Goal: Task Accomplishment & Management: Manage account settings

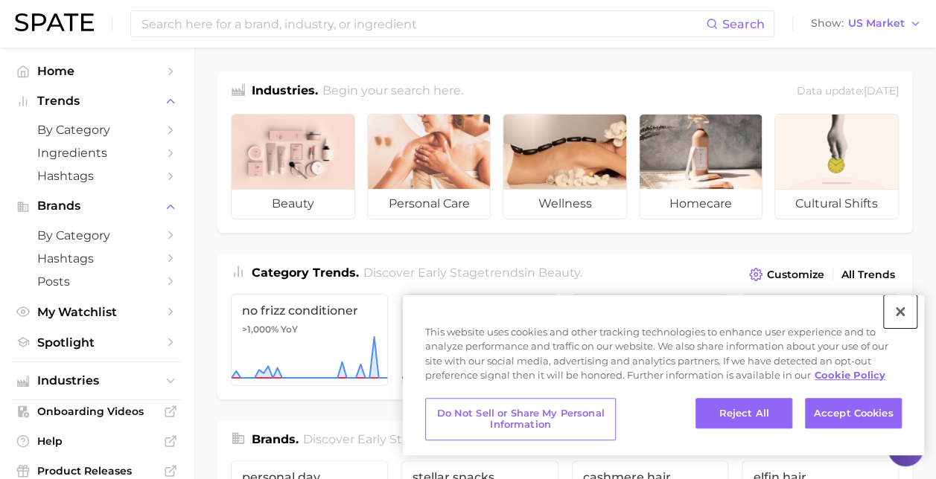
click at [893, 304] on button "Close" at bounding box center [900, 312] width 33 height 33
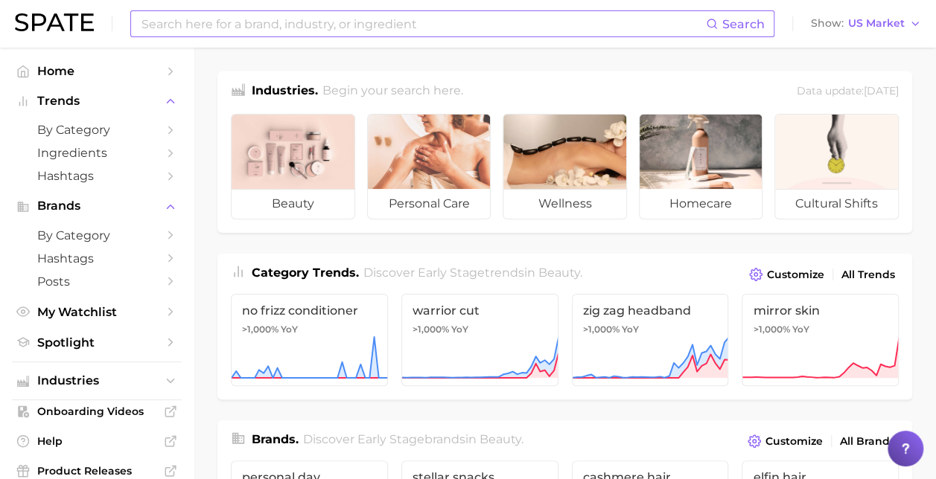
click at [310, 32] on input at bounding box center [423, 23] width 566 height 25
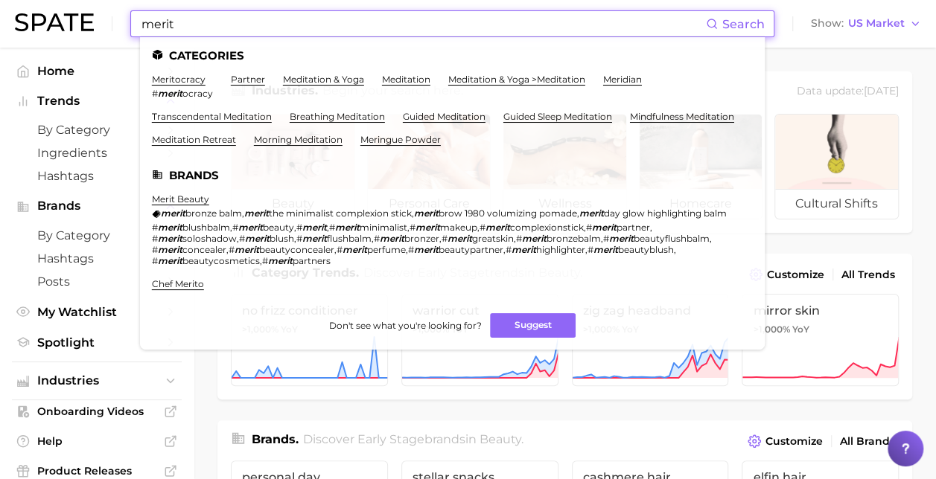
type input "merit"
click at [188, 203] on link "merit beauty" at bounding box center [180, 199] width 57 height 11
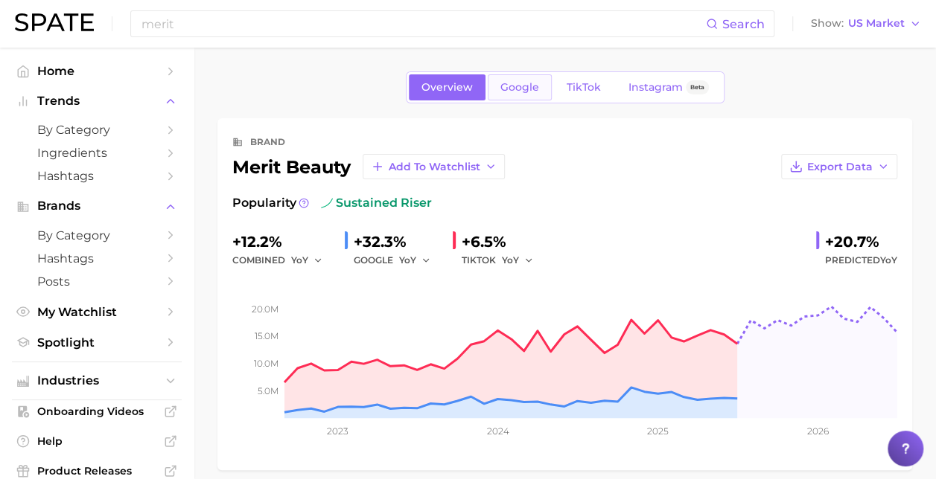
click at [534, 87] on span "Google" at bounding box center [519, 87] width 39 height 13
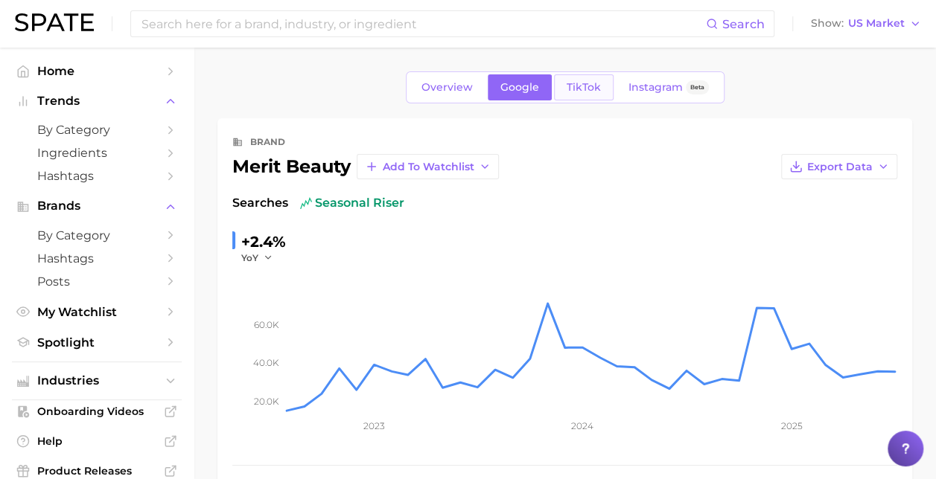
click at [573, 94] on link "TikTok" at bounding box center [584, 87] width 60 height 26
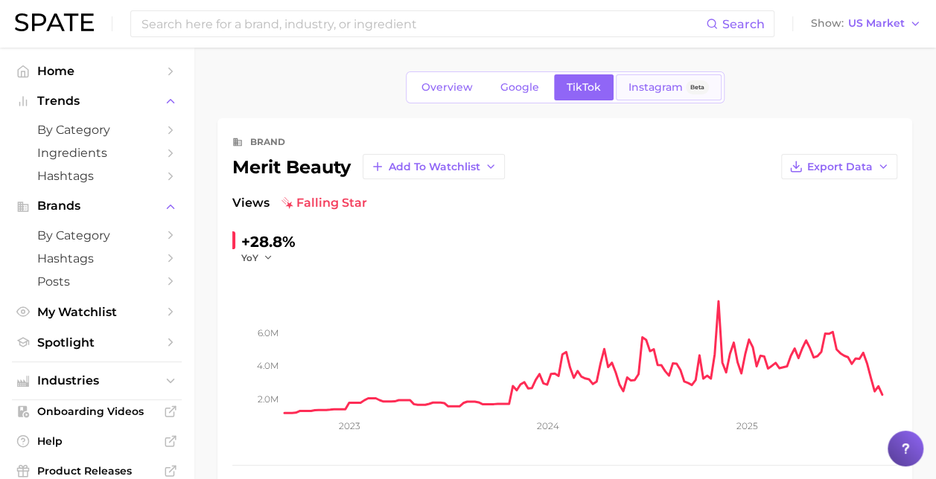
click at [664, 73] on div "Overview Google TikTok Instagram Beta" at bounding box center [565, 87] width 319 height 32
click at [690, 82] on span "Beta" at bounding box center [697, 87] width 14 height 13
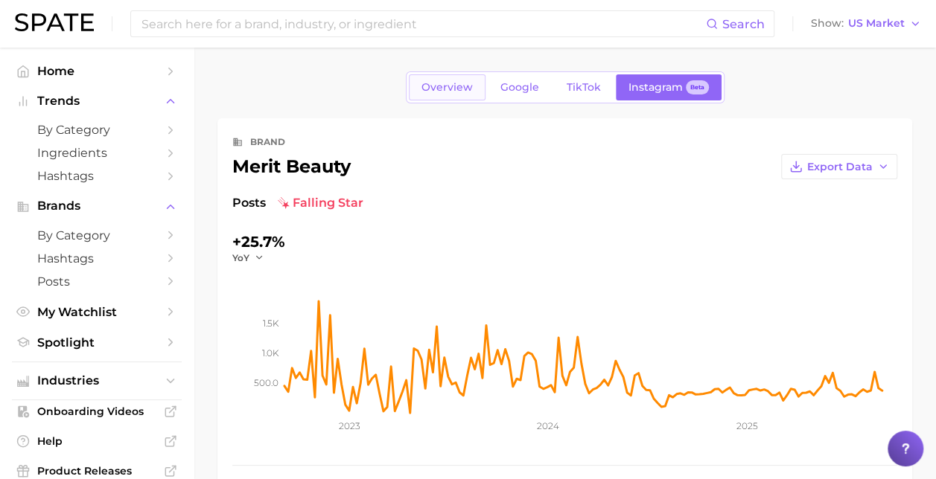
click at [469, 89] on span "Overview" at bounding box center [446, 87] width 51 height 13
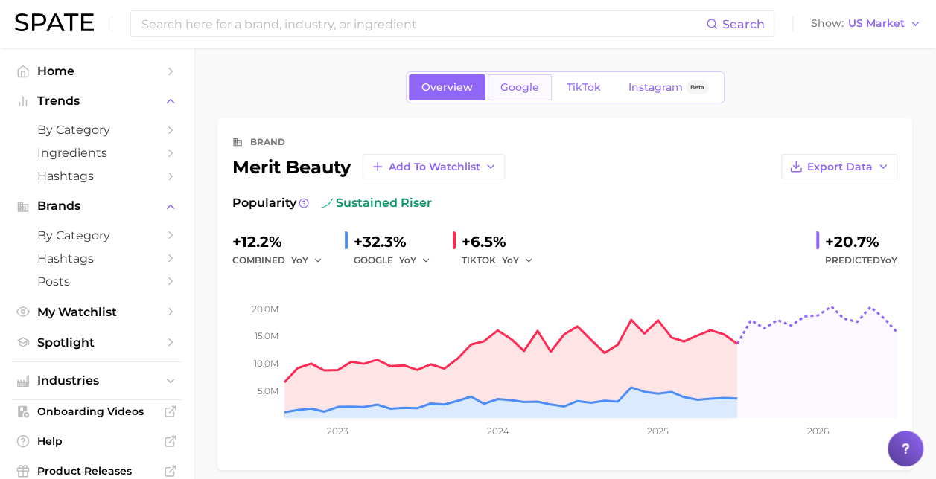
click at [524, 92] on span "Google" at bounding box center [519, 87] width 39 height 13
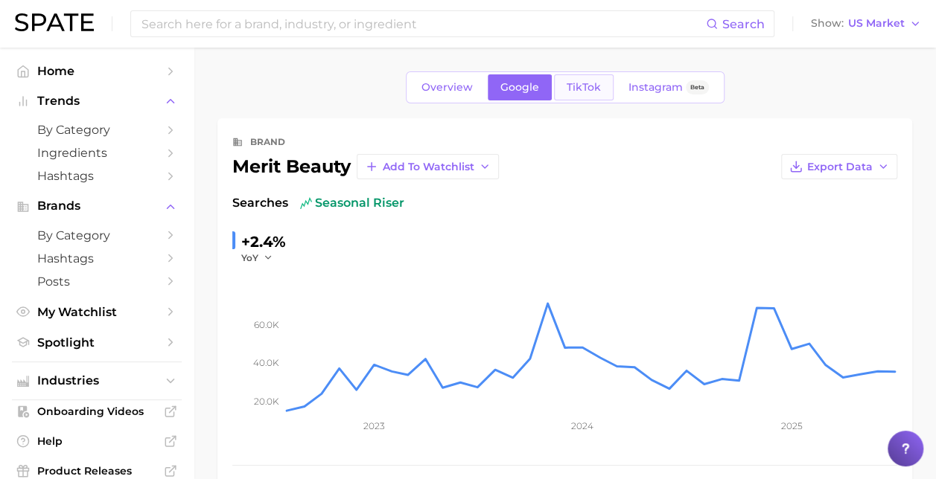
click at [561, 87] on link "TikTok" at bounding box center [584, 87] width 60 height 26
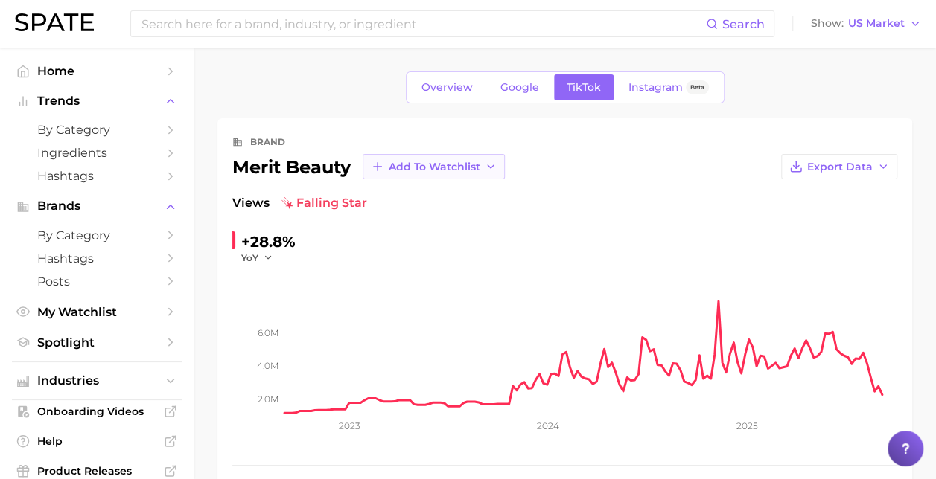
click at [480, 167] on span "Add to Watchlist" at bounding box center [435, 167] width 92 height 13
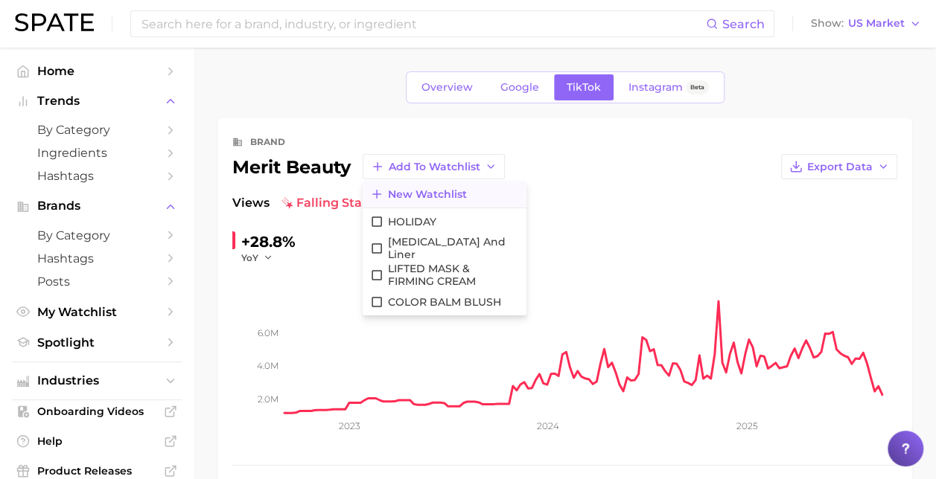
click at [453, 197] on span "New Watchlist" at bounding box center [427, 194] width 79 height 13
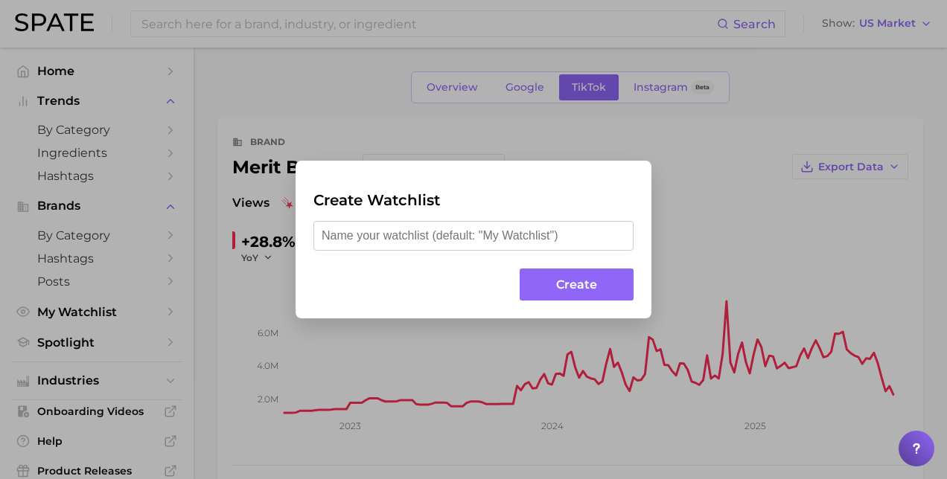
click at [503, 239] on input "text" at bounding box center [473, 236] width 320 height 30
type input "BRANDS"
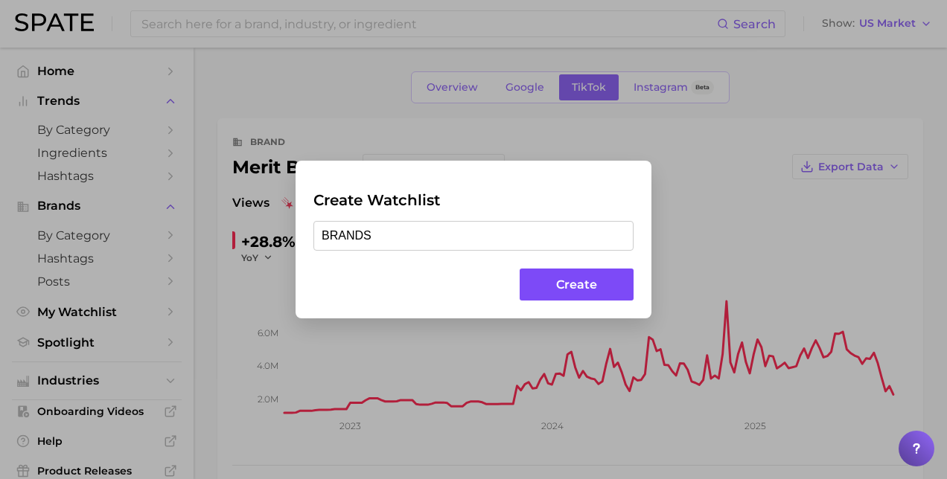
click at [602, 292] on button "Create" at bounding box center [577, 285] width 114 height 32
